Goal: Task Accomplishment & Management: Complete application form

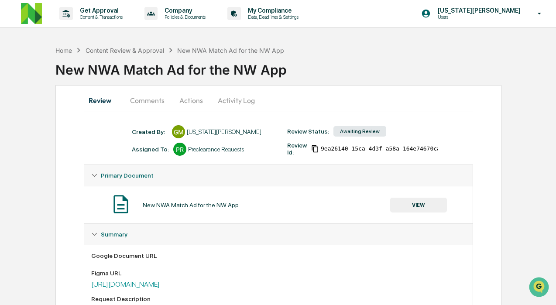
scroll to position [100, 0]
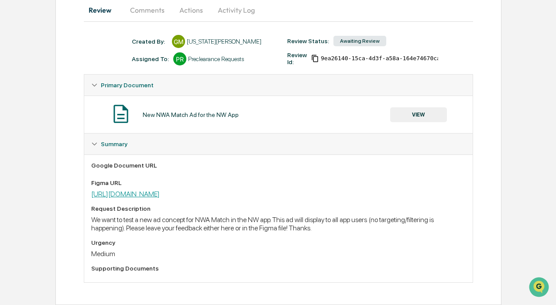
click at [130, 190] on link "[URL][DOMAIN_NAME]" at bounding box center [125, 194] width 69 height 8
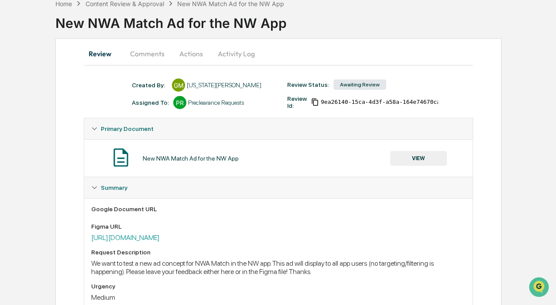
scroll to position [42, 0]
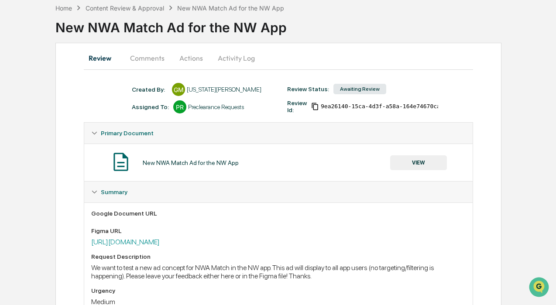
click at [450, 159] on div "New NWA Match Ad for the NW App VIEW" at bounding box center [278, 162] width 374 height 23
click at [421, 161] on button "VIEW" at bounding box center [418, 162] width 57 height 15
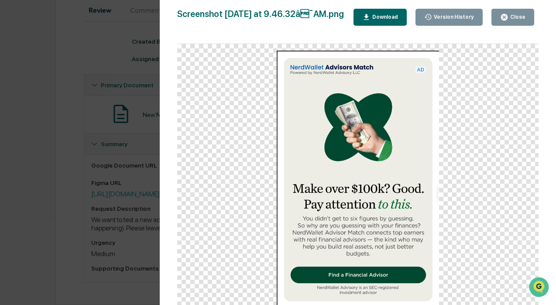
scroll to position [100, 0]
click at [515, 15] on div "Close" at bounding box center [516, 17] width 17 height 6
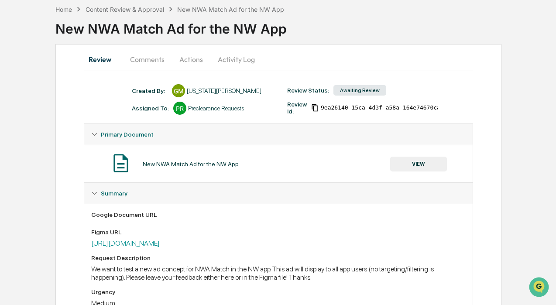
scroll to position [0, 0]
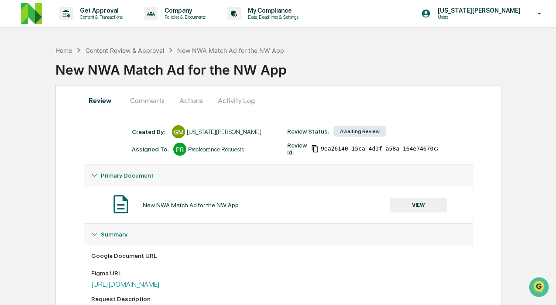
click at [148, 101] on button "Comments" at bounding box center [147, 100] width 48 height 21
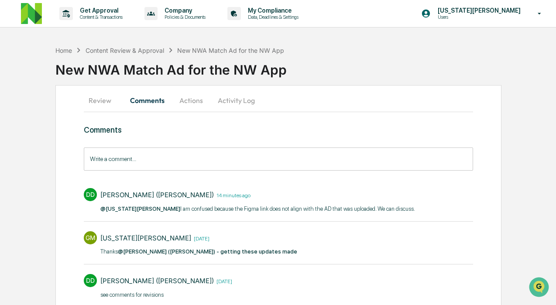
click at [237, 102] on button "Activity Log" at bounding box center [236, 100] width 51 height 21
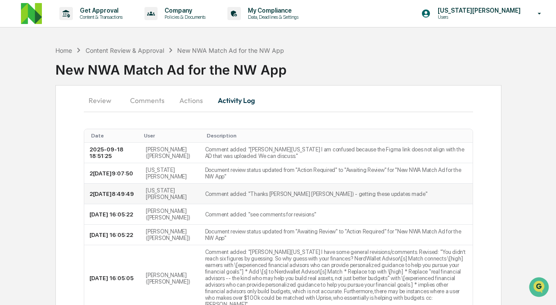
scroll to position [124, 0]
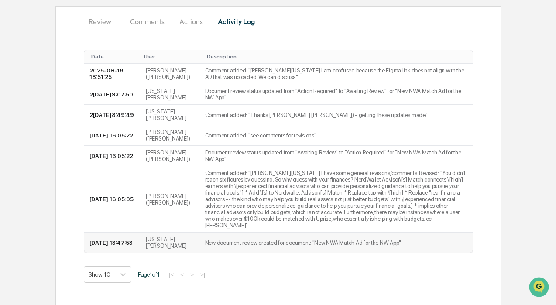
click at [200, 240] on td "New document review created for document: "New NWA Match Ad for the NW App"" at bounding box center [336, 243] width 273 height 20
drag, startPoint x: 107, startPoint y: 231, endPoint x: 102, endPoint y: 239, distance: 9.3
click at [102, 239] on td "[DATE] 13:47:53" at bounding box center [112, 243] width 56 height 20
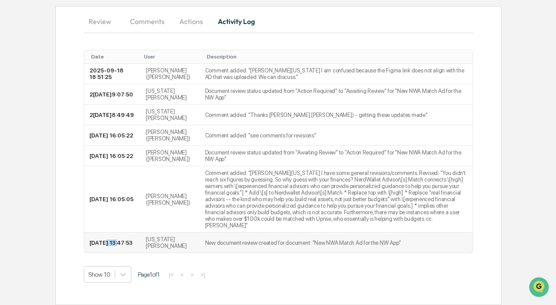
click at [108, 234] on td "[DATE] 13:47:53" at bounding box center [112, 243] width 56 height 20
click at [285, 176] on td "Comment added: "[PERSON_NAME][US_STATE] I have some general revisions/comments.…" at bounding box center [336, 199] width 273 height 66
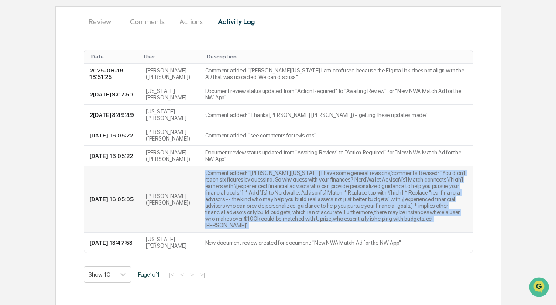
click at [285, 176] on td "Comment added: "[PERSON_NAME][US_STATE] I have some general revisions/comments.…" at bounding box center [336, 199] width 273 height 66
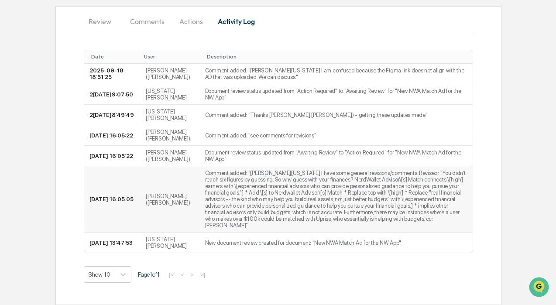
click at [281, 185] on td "Comment added: "[PERSON_NAME][US_STATE] I have some general revisions/comments.…" at bounding box center [336, 199] width 273 height 66
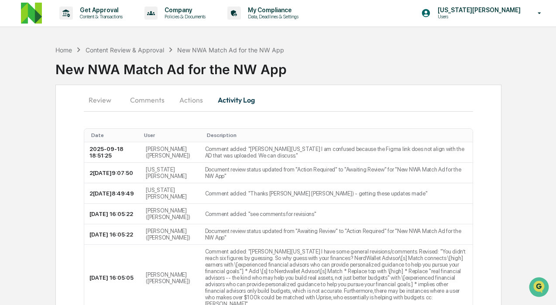
scroll to position [0, 0]
click at [147, 95] on button "Comments" at bounding box center [147, 100] width 48 height 21
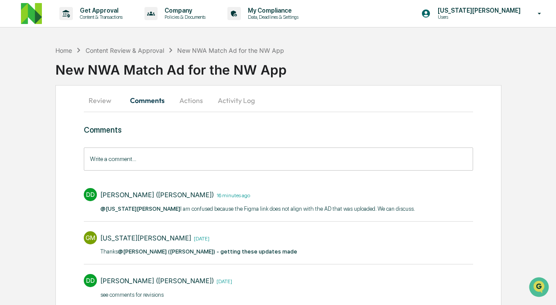
click at [102, 102] on button "Review" at bounding box center [103, 100] width 39 height 21
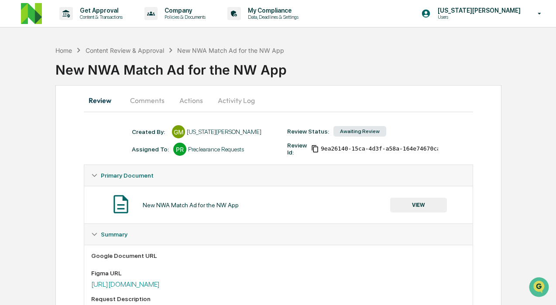
click at [434, 206] on button "VIEW" at bounding box center [418, 205] width 57 height 15
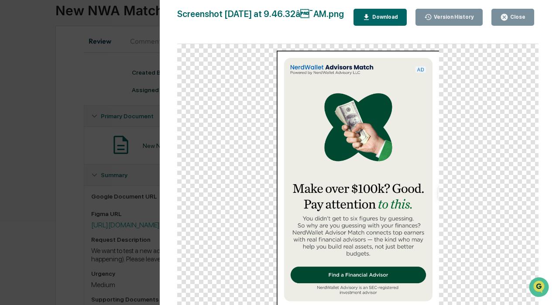
scroll to position [100, 0]
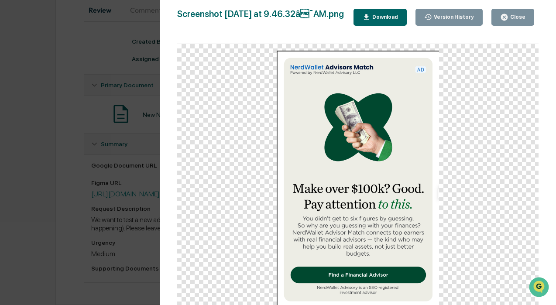
click at [350, 214] on img at bounding box center [358, 179] width 163 height 256
click at [506, 16] on icon "button" at bounding box center [504, 17] width 8 height 8
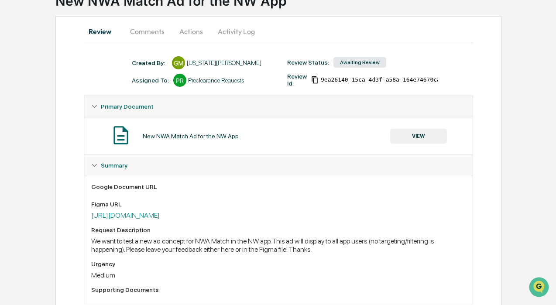
scroll to position [0, 0]
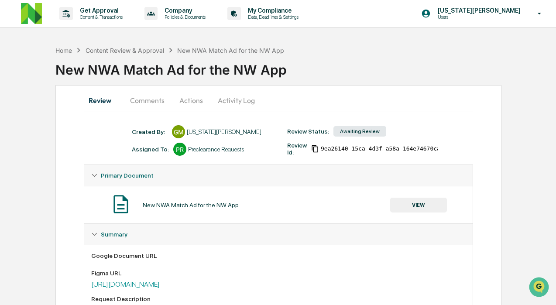
click at [144, 94] on button "Comments" at bounding box center [147, 100] width 48 height 21
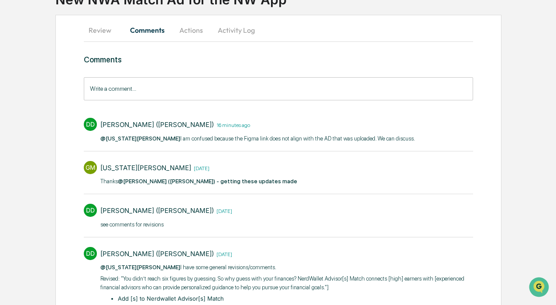
scroll to position [167, 0]
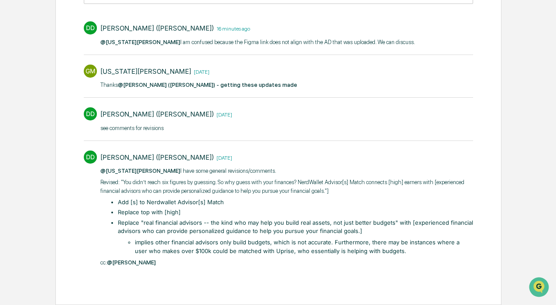
click at [177, 195] on div "[PERSON_NAME][US_STATE] I have some general revisions/comments. Revised: "You d…" at bounding box center [286, 217] width 373 height 100
click at [185, 220] on li "Replace "real financial advisors -- the kind who may help you build real assets…" at bounding box center [295, 237] width 355 height 37
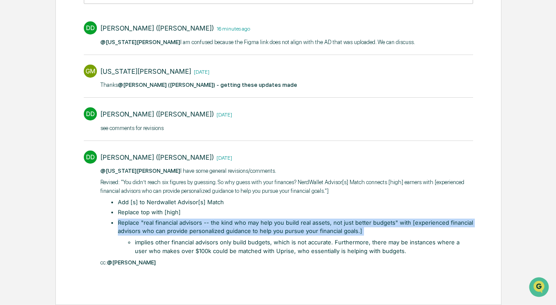
click at [185, 220] on li "Replace "real financial advisors -- the kind who may help you build real assets…" at bounding box center [295, 237] width 355 height 37
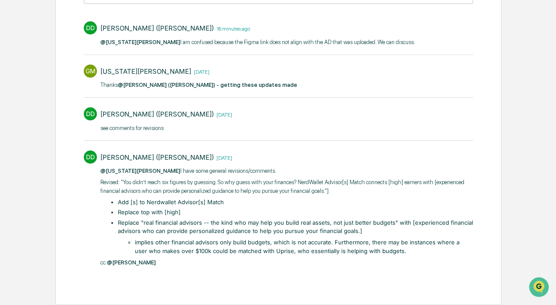
click at [174, 192] on p "Revised: "You didn’t reach six figures by guessing. So why guess with your fina…" at bounding box center [286, 186] width 373 height 17
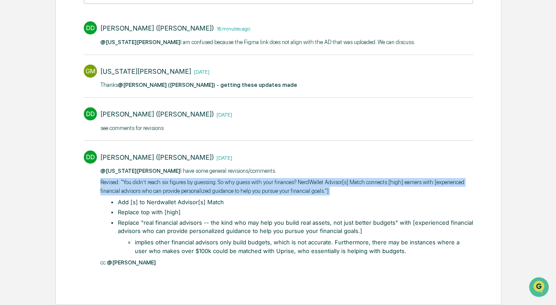
click at [174, 192] on p "Revised: "You didn’t reach six figures by guessing. So why guess with your fina…" at bounding box center [286, 186] width 373 height 17
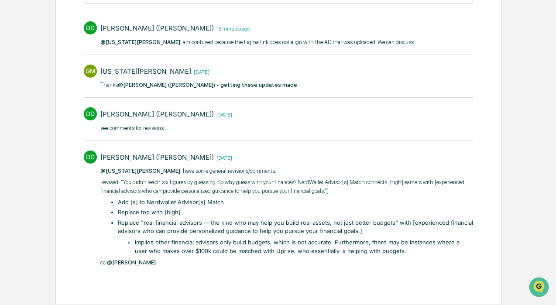
click at [199, 83] on span "@[PERSON_NAME] ([PERSON_NAME]) - getting these updates made" at bounding box center [207, 85] width 179 height 7
click at [147, 134] on div "[PERSON_NAME] ([PERSON_NAME]) [DATE] see comments for revisions​" at bounding box center [166, 121] width 132 height 28
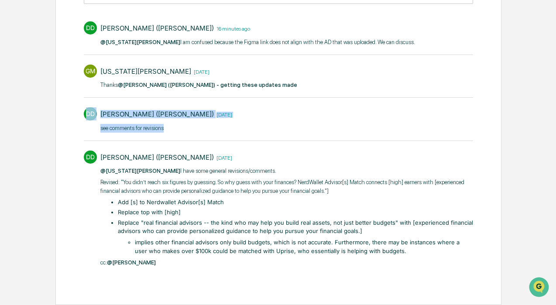
click at [147, 134] on div "[PERSON_NAME] ([PERSON_NAME]) [DATE] see comments for revisions​" at bounding box center [166, 121] width 132 height 28
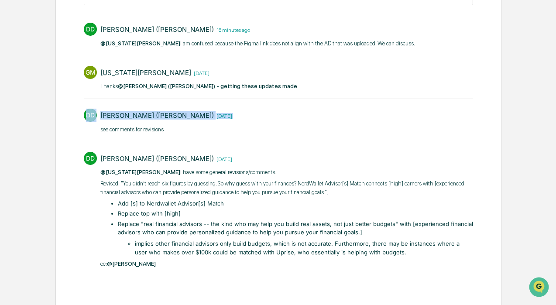
scroll to position [165, 0]
click at [165, 131] on p "see comments for revisions​" at bounding box center [166, 130] width 132 height 9
click at [214, 112] on time "[DATE]" at bounding box center [223, 115] width 18 height 7
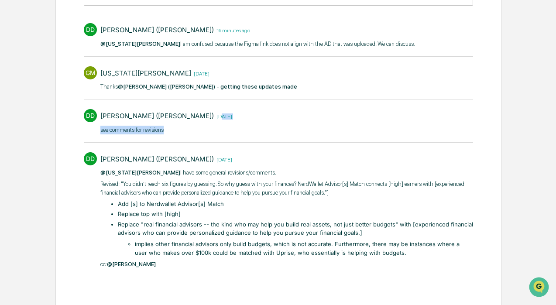
drag, startPoint x: 188, startPoint y: 113, endPoint x: 201, endPoint y: 127, distance: 19.4
click at [201, 127] on div "[PERSON_NAME] ([PERSON_NAME]) [DATE] see comments for revisions​" at bounding box center [166, 123] width 132 height 28
click at [214, 114] on time "[DATE]" at bounding box center [223, 115] width 18 height 7
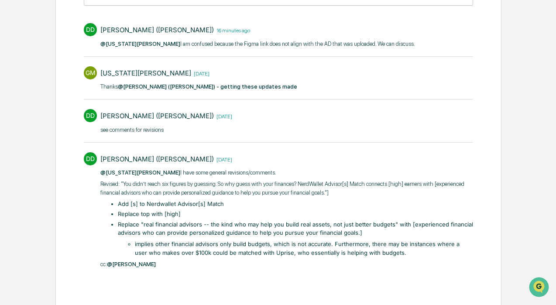
click at [189, 132] on p "see comments for revisions​" at bounding box center [166, 130] width 132 height 9
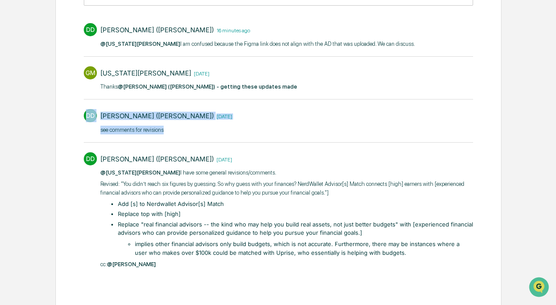
click at [189, 132] on p "see comments for revisions​" at bounding box center [166, 130] width 132 height 9
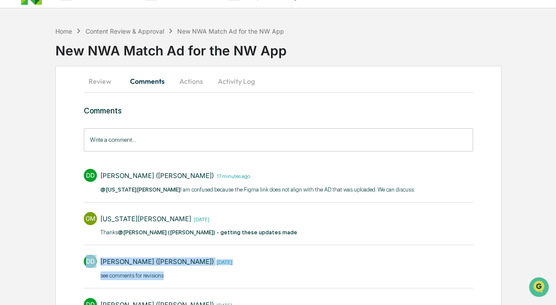
scroll to position [0, 0]
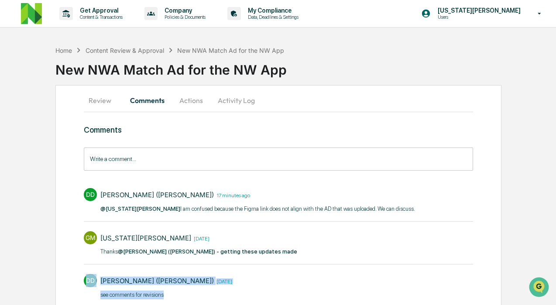
click at [159, 106] on button "Comments" at bounding box center [147, 100] width 48 height 21
click at [101, 91] on button "Review" at bounding box center [103, 100] width 39 height 21
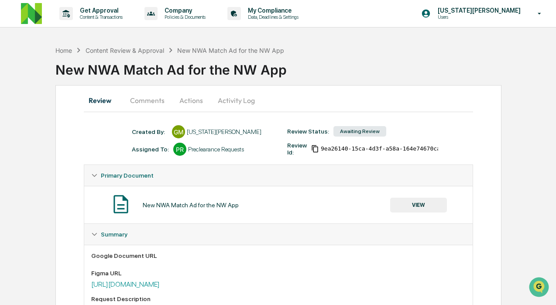
click at [146, 103] on button "Comments" at bounding box center [147, 100] width 48 height 21
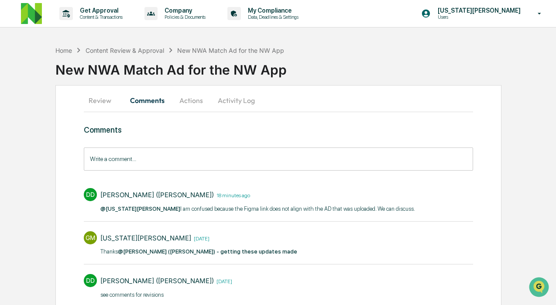
click at [195, 208] on p "@[US_STATE][PERSON_NAME] I am confused because the Figma link does not align wi…" at bounding box center [257, 209] width 315 height 9
click at [108, 53] on div "Content Review & Approval" at bounding box center [125, 50] width 79 height 7
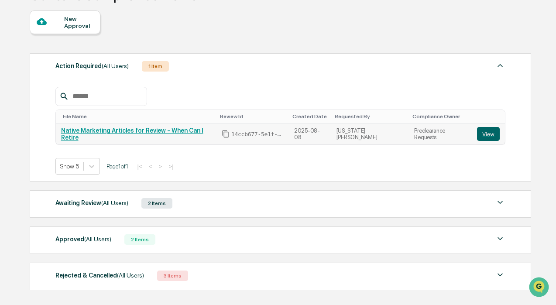
scroll to position [76, 0]
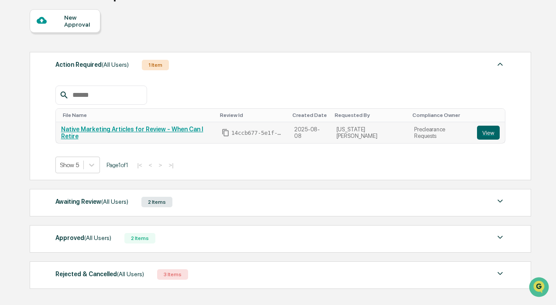
click at [203, 131] on link "Native Marketing Articles for Review - When Can I Retire" at bounding box center [132, 133] width 142 height 14
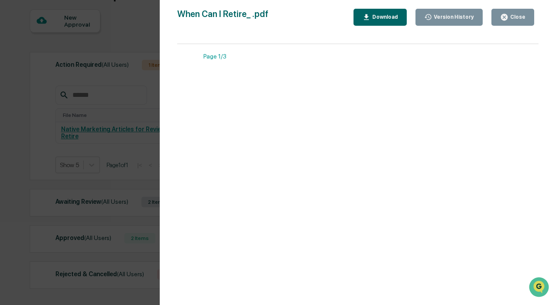
click at [500, 14] on icon "button" at bounding box center [504, 17] width 8 height 8
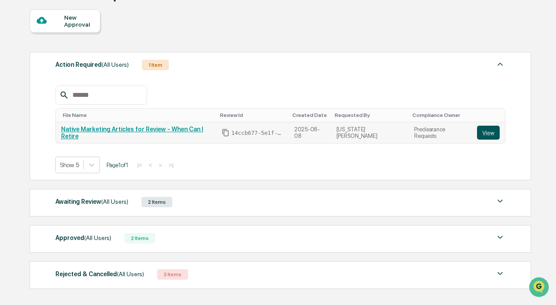
click at [487, 137] on button "View" at bounding box center [488, 133] width 23 height 14
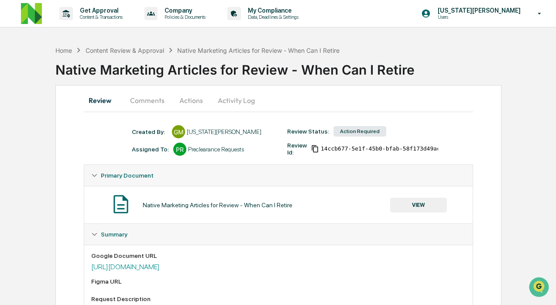
click at [161, 101] on button "Comments" at bounding box center [147, 100] width 48 height 21
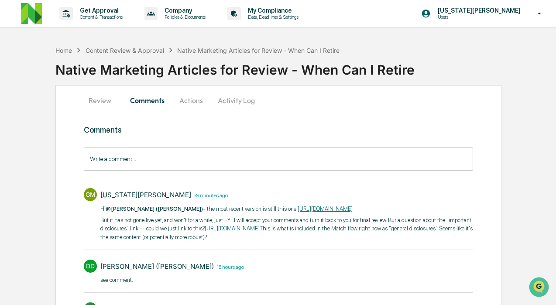
click at [217, 209] on p "Hi @DeeAnn Mays (Dempsey) - the most recent version is still this one: https://…" at bounding box center [286, 209] width 373 height 9
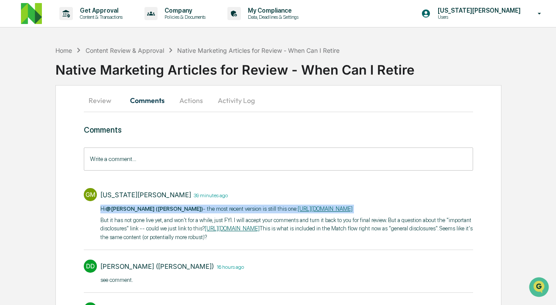
click at [217, 209] on p "Hi @DeeAnn Mays (Dempsey) - the most recent version is still this one: https://…" at bounding box center [286, 209] width 373 height 9
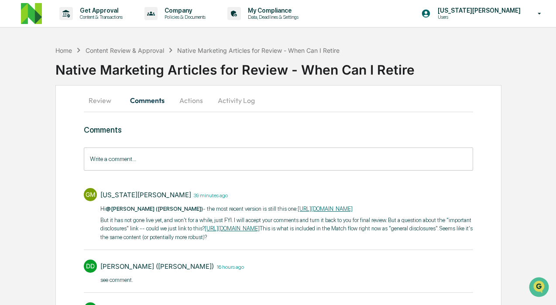
click at [230, 241] on p "But it has not gone live yet, and won't for a while, just FYI. I will accept yo…" at bounding box center [286, 229] width 373 height 26
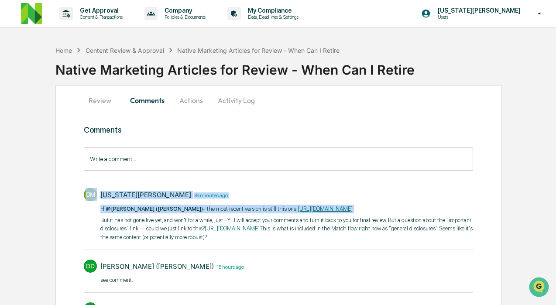
click at [230, 241] on p "But it has not gone live yet, and won't for a while, just FYI. I will accept yo…" at bounding box center [286, 229] width 373 height 26
click at [211, 238] on p "But it has not gone live yet, and won't for a while, just FYI. I will accept yo…" at bounding box center [286, 229] width 373 height 26
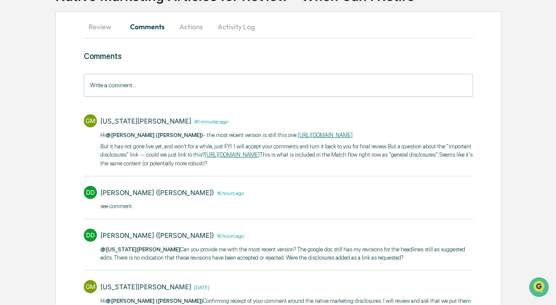
click at [213, 168] on p "But it has not gone live yet, and won't for a while, just FYI. I will accept yo…" at bounding box center [286, 155] width 373 height 26
click at [234, 168] on p "But it has not gone live yet, and won't for a while, just FYI. I will accept yo…" at bounding box center [286, 155] width 373 height 26
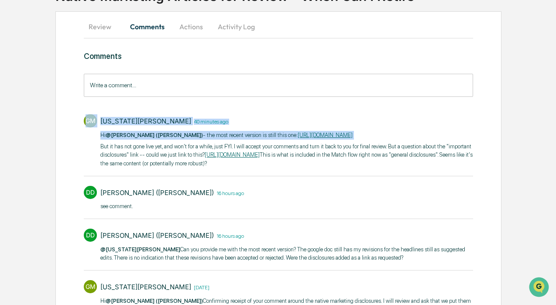
click at [234, 168] on p "But it has not gone live yet, and won't for a while, just FYI. I will accept yo…" at bounding box center [286, 155] width 373 height 26
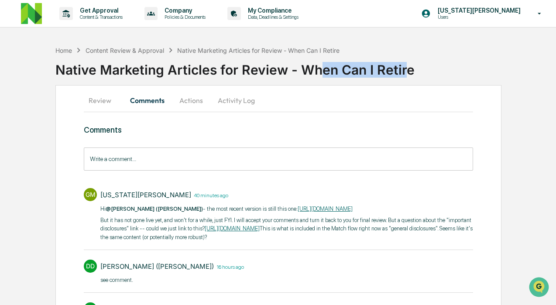
drag, startPoint x: 316, startPoint y: 66, endPoint x: 407, endPoint y: 66, distance: 90.3
click at [407, 66] on div "Native Marketing Articles for Review - When Can I Retire" at bounding box center [305, 66] width 501 height 23
click at [404, 67] on div "Native Marketing Articles for Review - When Can I Retire" at bounding box center [305, 66] width 501 height 23
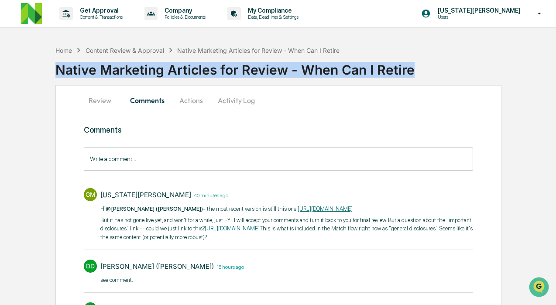
click at [404, 67] on div "Native Marketing Articles for Review - When Can I Retire" at bounding box center [305, 66] width 501 height 23
click at [355, 79] on div "Native Marketing Articles for Review - When Can I Retire" at bounding box center [305, 68] width 501 height 26
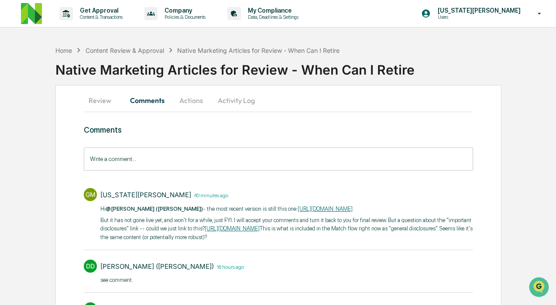
click at [321, 69] on div "Native Marketing Articles for Review - When Can I Retire" at bounding box center [305, 66] width 501 height 23
click at [278, 72] on div "Native Marketing Articles for Review - When Can I Retire" at bounding box center [305, 66] width 501 height 23
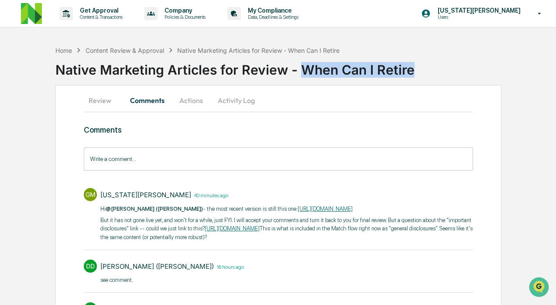
drag, startPoint x: 300, startPoint y: 66, endPoint x: 421, endPoint y: 90, distance: 122.8
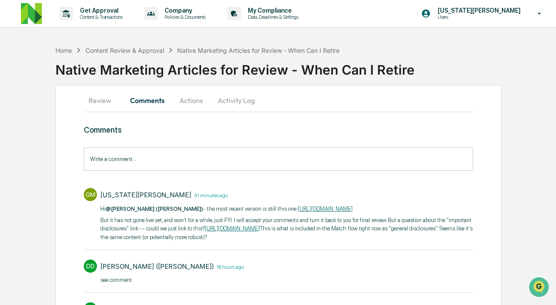
click at [294, 151] on input "Write a comment..." at bounding box center [278, 159] width 389 height 23
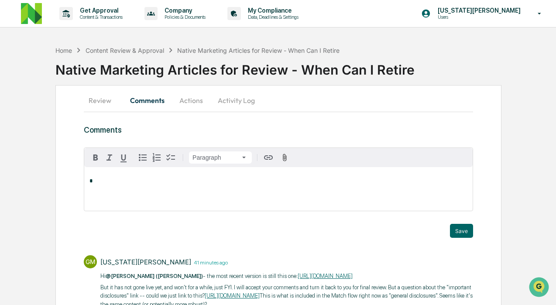
click at [106, 97] on button "Review" at bounding box center [103, 100] width 39 height 21
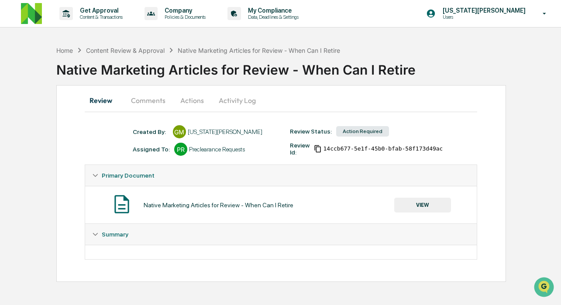
click at [144, 97] on button "Comments" at bounding box center [148, 100] width 48 height 21
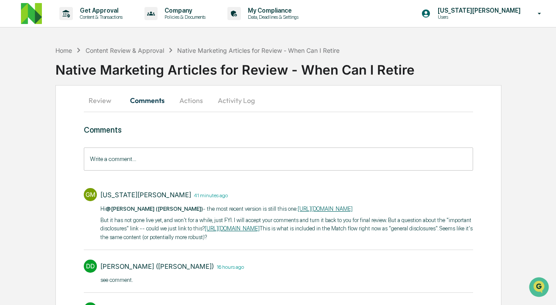
click at [101, 104] on button "Review" at bounding box center [103, 100] width 39 height 21
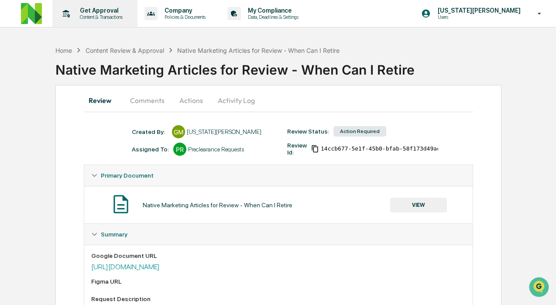
click at [111, 16] on p "Content & Transactions" at bounding box center [100, 17] width 54 height 6
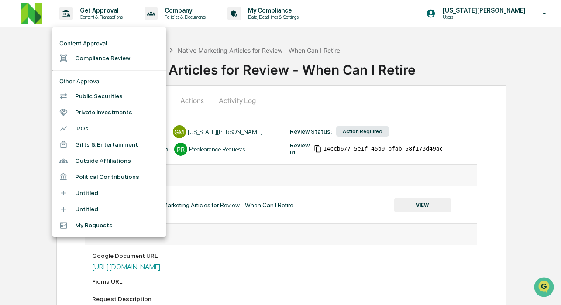
click at [178, 16] on div at bounding box center [280, 152] width 561 height 305
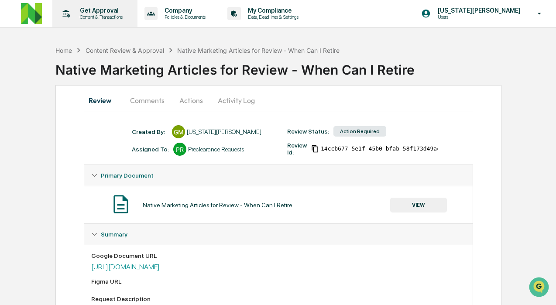
click at [107, 8] on p "Get Approval" at bounding box center [100, 10] width 54 height 7
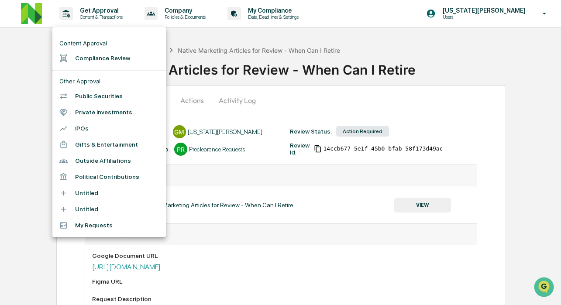
click at [100, 53] on li "Compliance Review" at bounding box center [108, 58] width 113 height 16
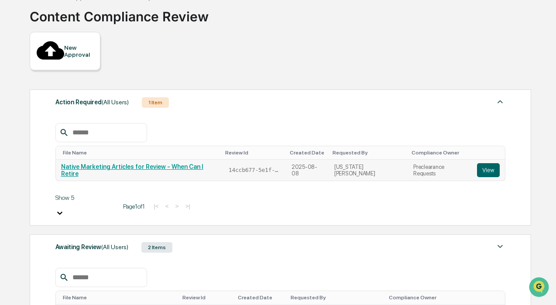
scroll to position [117, 0]
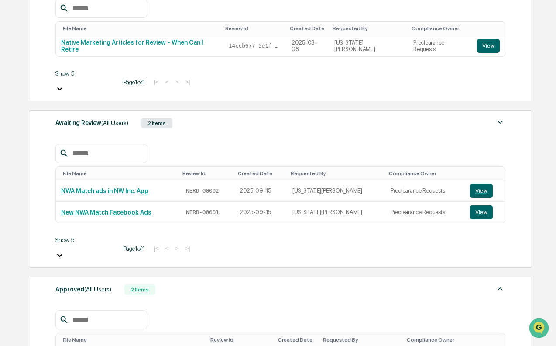
scroll to position [199, 0]
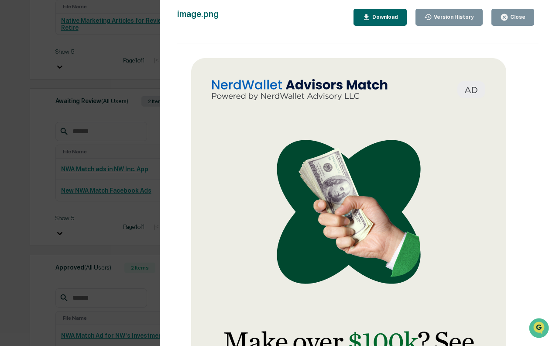
click at [513, 17] on div "Close" at bounding box center [516, 17] width 17 height 6
